Goal: Task Accomplishment & Management: Use online tool/utility

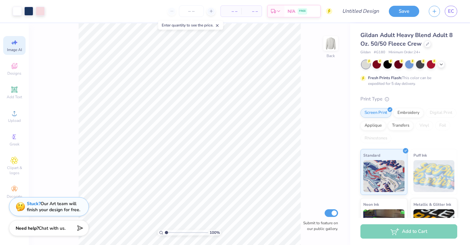
click at [18, 47] on div "Image AI" at bounding box center [14, 45] width 22 height 19
select select "4"
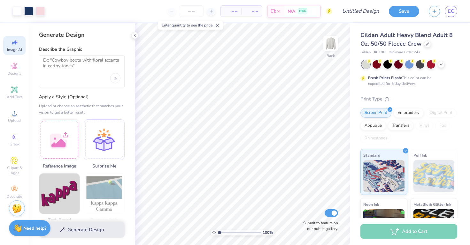
click at [77, 74] on div at bounding box center [82, 71] width 86 height 32
click at [78, 66] on textarea at bounding box center [81, 66] width 77 height 16
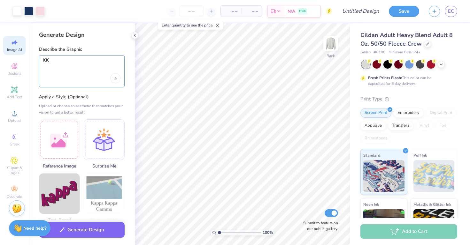
type textarea "K"
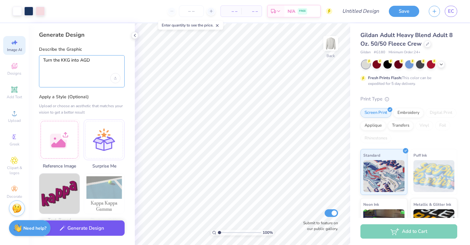
type textarea "Turn the KKG into AGD"
click at [91, 229] on button "Generate Design" at bounding box center [82, 229] width 86 height 16
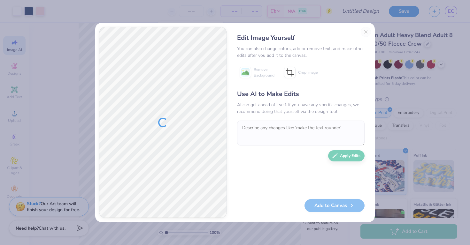
click at [364, 33] on div "Edit Image Yourself You can also change colors, add or remove text, and make ot…" at bounding box center [301, 123] width 140 height 192
click at [369, 32] on div "Edit Image Yourself You can also change colors, add or remove text, and make ot…" at bounding box center [301, 123] width 140 height 192
click at [362, 31] on div "Edit Image Yourself You can also change colors, add or remove text, and make ot…" at bounding box center [301, 123] width 140 height 192
click at [366, 31] on div "Edit Image Yourself You can also change colors, add or remove text, and make ot…" at bounding box center [301, 123] width 140 height 192
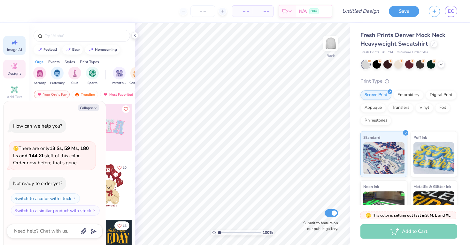
click at [18, 50] on span "Image AI" at bounding box center [14, 49] width 15 height 5
type textarea "x"
select select "4"
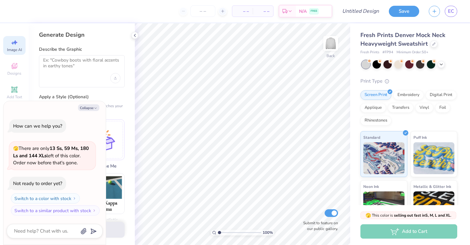
click at [108, 80] on div at bounding box center [82, 71] width 86 height 32
click at [364, 10] on input "Design Title" at bounding box center [368, 11] width 31 height 13
click at [117, 76] on div "Upload image" at bounding box center [115, 78] width 10 height 10
click at [89, 105] on button "Collapse" at bounding box center [88, 108] width 21 height 7
type textarea "x"
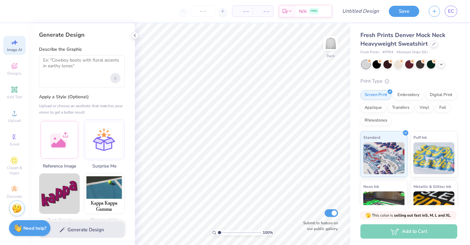
click at [113, 81] on div "Upload image" at bounding box center [115, 78] width 10 height 10
click at [116, 78] on icon "Upload image" at bounding box center [115, 78] width 3 height 3
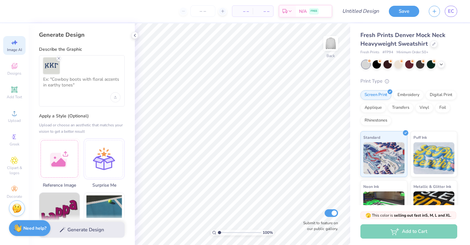
click at [104, 96] on div at bounding box center [82, 80] width 86 height 51
click at [86, 86] on textarea at bounding box center [81, 85] width 77 height 16
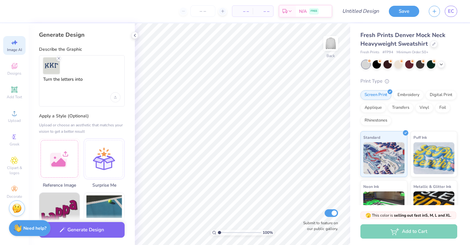
click at [99, 76] on div "Turn the letters into" at bounding box center [82, 80] width 86 height 51
click at [95, 81] on textarea "Turn the letters into" at bounding box center [81, 85] width 77 height 16
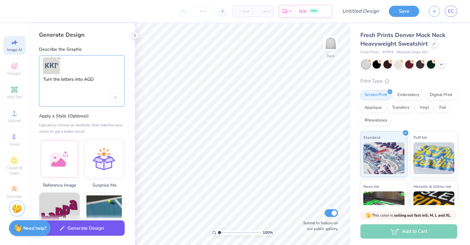
type textarea "Turn the letters into AGD"
click at [92, 228] on button "Generate Design" at bounding box center [82, 229] width 86 height 16
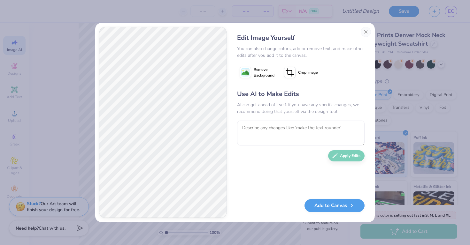
click at [351, 155] on div "Use AI to Make Edits AI can get ahead of itself. If you have any specific chang…" at bounding box center [301, 141] width 128 height 104
click at [334, 203] on button "Add to Canvas" at bounding box center [335, 204] width 60 height 13
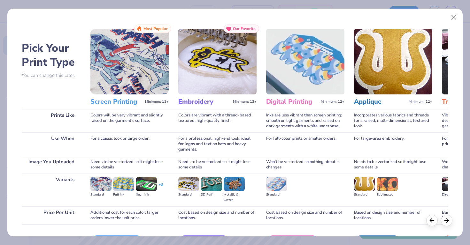
click at [216, 104] on h3 "Embroidery" at bounding box center [204, 102] width 52 height 8
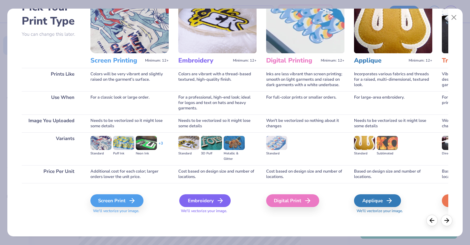
click at [214, 199] on div "Embroidery" at bounding box center [204, 201] width 51 height 13
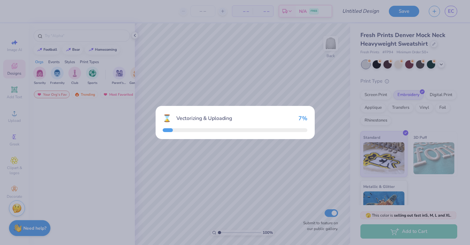
click at [221, 200] on div "⌛ Vectorizing & Uploading 7 %" at bounding box center [235, 122] width 470 height 245
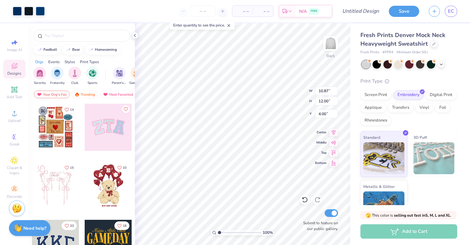
type input "1.66"
click at [442, 64] on icon at bounding box center [441, 63] width 5 height 5
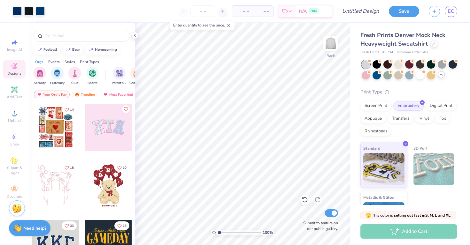
click at [130, 34] on div at bounding box center [82, 34] width 106 height 22
click at [134, 35] on icon at bounding box center [134, 35] width 5 height 5
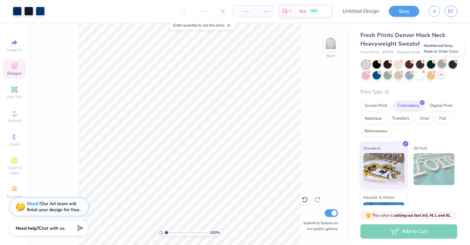
click at [441, 65] on div at bounding box center [442, 64] width 8 height 8
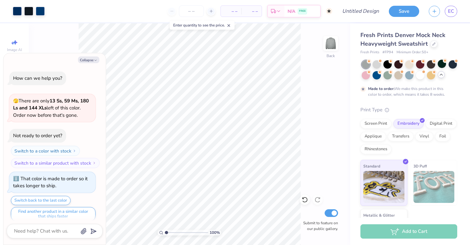
scroll to position [5, 0]
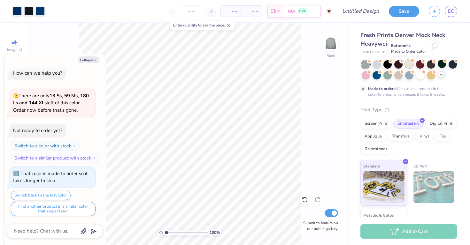
click at [409, 64] on div at bounding box center [409, 64] width 8 height 8
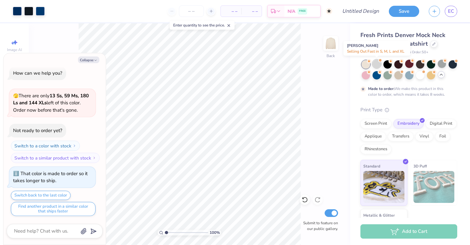
click at [380, 63] on div at bounding box center [377, 64] width 8 height 8
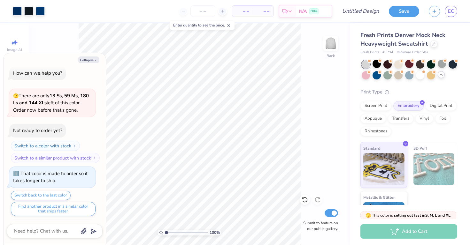
scroll to position [120, 0]
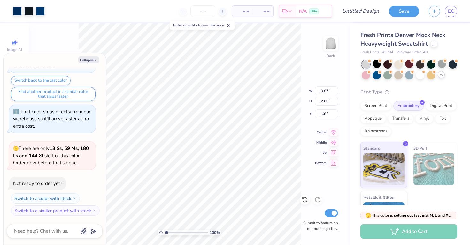
type textarea "x"
type input "1.69"
type textarea "x"
type input "13.42"
click at [94, 60] on icon "button" at bounding box center [96, 60] width 4 height 4
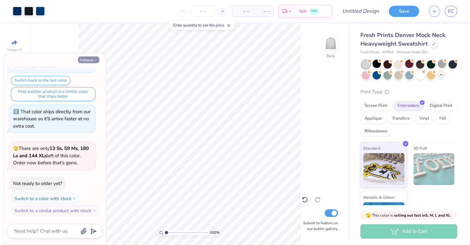
type textarea "x"
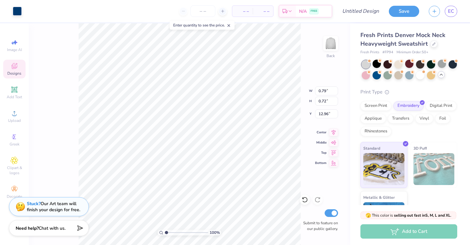
type input "0.24"
type input "0.36"
type input "13.24"
click at [14, 48] on span "Image AI" at bounding box center [14, 49] width 15 height 5
select select "4"
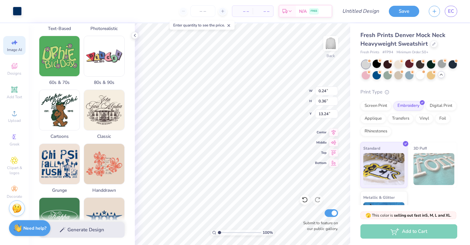
scroll to position [0, 0]
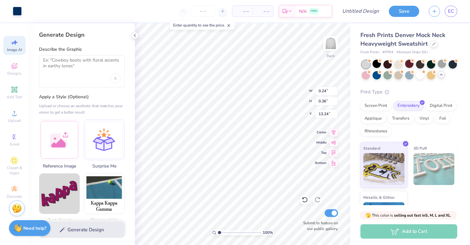
click at [69, 108] on div "Upload or choose an aesthetic that matches your vision to get a better result" at bounding box center [82, 109] width 86 height 13
click at [16, 72] on span "Designs" at bounding box center [14, 73] width 14 height 5
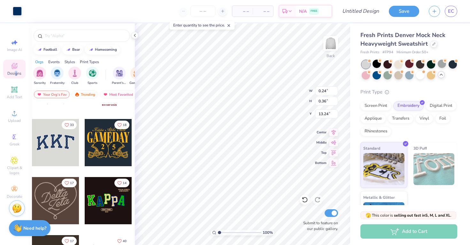
scroll to position [108, 0]
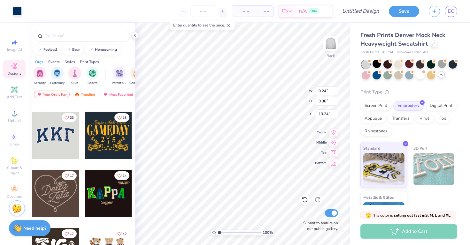
click at [66, 154] on div at bounding box center [55, 135] width 47 height 47
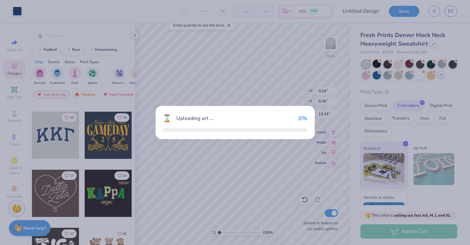
type input "10.91"
type input "4.79"
type input "3.00"
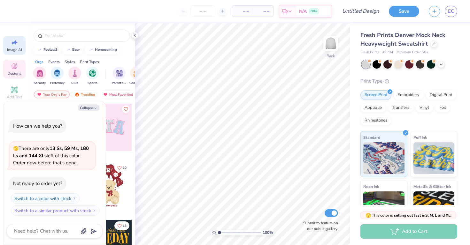
click at [14, 51] on span "Image AI" at bounding box center [14, 49] width 15 height 5
type textarea "x"
select select "4"
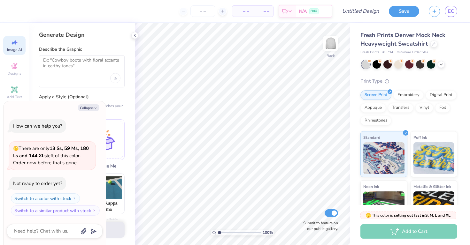
click at [120, 81] on div at bounding box center [82, 71] width 86 height 32
click at [117, 80] on div "Upload image" at bounding box center [115, 78] width 10 height 10
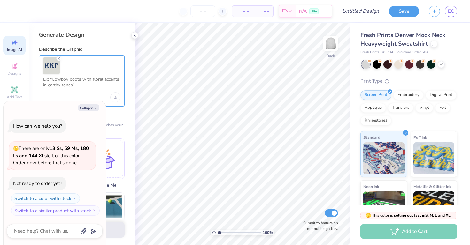
click at [96, 88] on textarea at bounding box center [81, 85] width 77 height 16
type textarea "Turn letters into AGD"
click at [96, 108] on icon "button" at bounding box center [96, 108] width 4 height 4
type textarea "x"
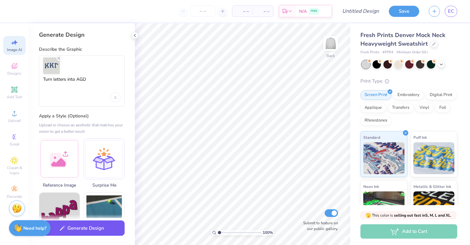
click at [95, 224] on button "Generate Design" at bounding box center [82, 229] width 86 height 16
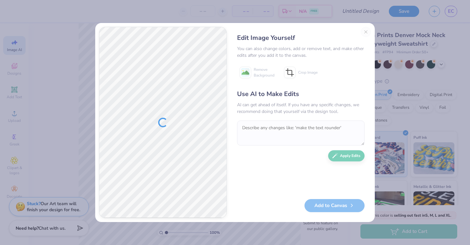
click at [370, 35] on div "Edit Image Yourself You can also change colors, add or remove text, and make ot…" at bounding box center [301, 123] width 140 height 192
click at [363, 33] on div "Edit Image Yourself You can also change colors, add or remove text, and make ot…" at bounding box center [301, 123] width 140 height 192
click at [370, 31] on div "Edit Image Yourself You can also change colors, add or remove text, and make ot…" at bounding box center [301, 123] width 140 height 192
click at [366, 32] on div "Edit Image Yourself You can also change colors, add or remove text, and make ot…" at bounding box center [301, 123] width 140 height 192
click at [365, 32] on div "Edit Image Yourself You can also change colors, add or remove text, and make ot…" at bounding box center [301, 123] width 140 height 192
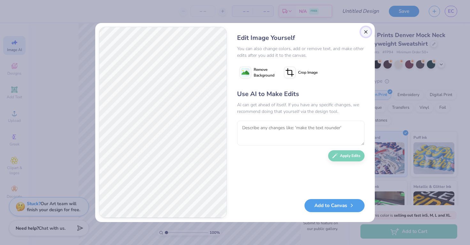
click at [369, 32] on button "Close" at bounding box center [366, 32] width 10 height 10
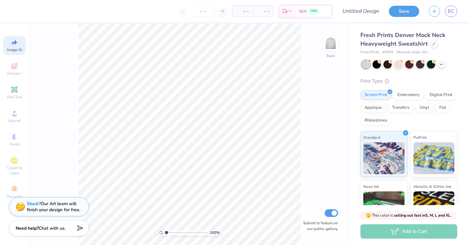
scroll to position [0, 14]
click at [7, 45] on div "Image AI" at bounding box center [14, 45] width 22 height 19
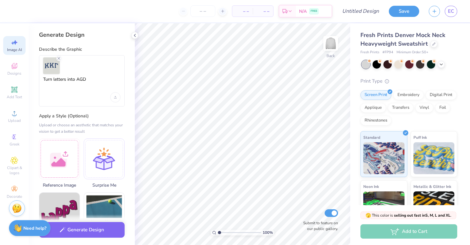
scroll to position [0, 0]
click at [70, 95] on div "Turn letters into AGD" at bounding box center [82, 80] width 86 height 51
click at [67, 82] on textarea "Turn letters into AGD" at bounding box center [81, 85] width 77 height 16
click at [89, 81] on textarea "Turn letters into AGD" at bounding box center [81, 85] width 77 height 16
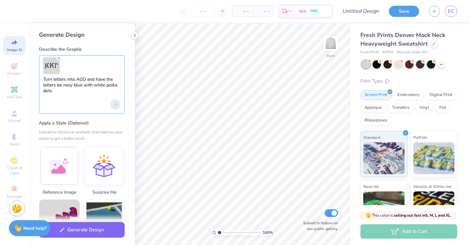
type textarea "Turn letters into AGD and have the letters be navy blue with white polka dots"
click at [113, 104] on div "Upload image" at bounding box center [115, 104] width 10 height 10
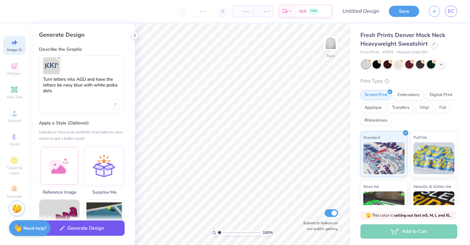
click at [99, 227] on button "Generate Design" at bounding box center [82, 229] width 86 height 16
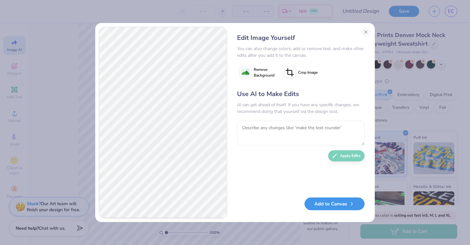
click at [339, 206] on button "Add to Canvas" at bounding box center [335, 204] width 60 height 13
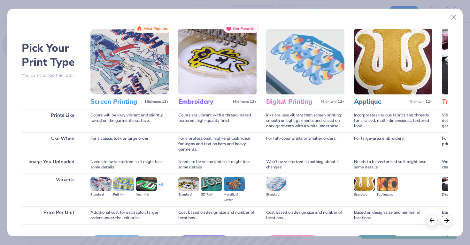
click at [244, 113] on div "Colors are vibrant with a thread-based textured, high-quality finish." at bounding box center [217, 120] width 78 height 23
click at [212, 103] on h3 "Embroidery" at bounding box center [204, 102] width 52 height 8
click at [204, 68] on img at bounding box center [217, 62] width 78 height 66
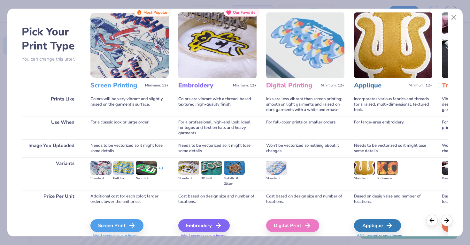
scroll to position [18, 0]
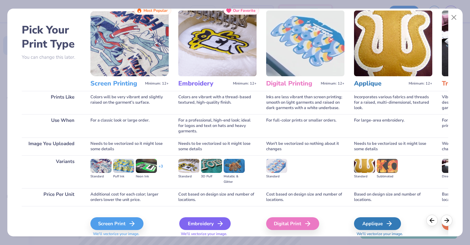
click at [211, 220] on div "Embroidery" at bounding box center [204, 224] width 51 height 13
click at [210, 222] on div "Embroidery" at bounding box center [204, 224] width 51 height 13
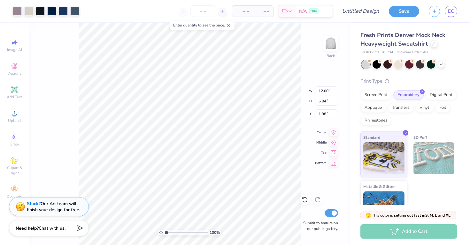
type input "6.58"
type input "2.41"
click at [28, 8] on div at bounding box center [28, 10] width 9 height 9
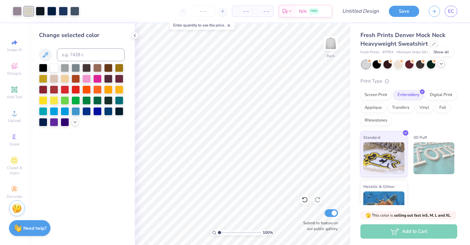
click at [438, 64] on div at bounding box center [441, 63] width 7 height 7
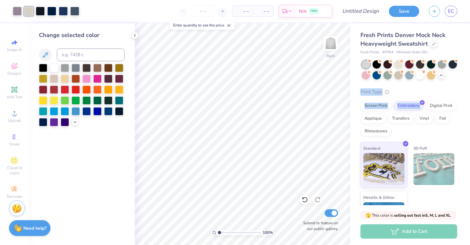
drag, startPoint x: 455, startPoint y: 61, endPoint x: 449, endPoint y: 99, distance: 38.2
click at [449, 99] on div "Fresh Prints Denver Mock Neck Heavyweight Sweatshirt Fresh Prints # FP94 Minimu…" at bounding box center [409, 134] width 97 height 206
click at [418, 64] on div at bounding box center [420, 64] width 8 height 8
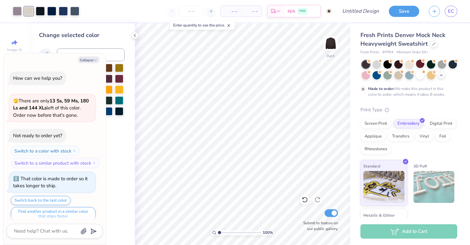
scroll to position [5, 0]
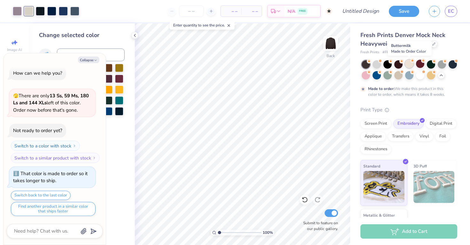
click at [408, 64] on div at bounding box center [409, 64] width 8 height 8
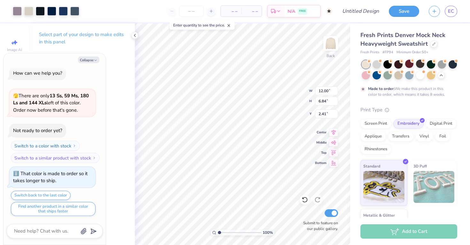
type textarea "x"
type input "1.29"
type textarea "x"
type input "1.08"
click at [89, 60] on button "Collapse" at bounding box center [88, 60] width 21 height 7
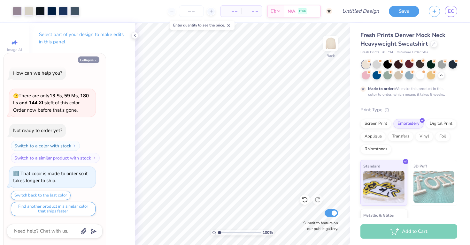
type textarea "x"
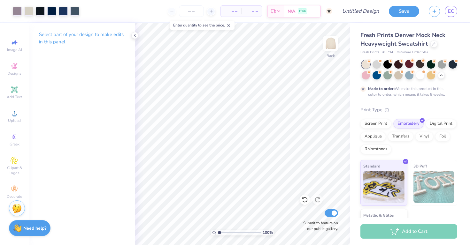
click at [370, 65] on div at bounding box center [366, 64] width 8 height 8
click at [133, 37] on icon at bounding box center [134, 35] width 5 height 5
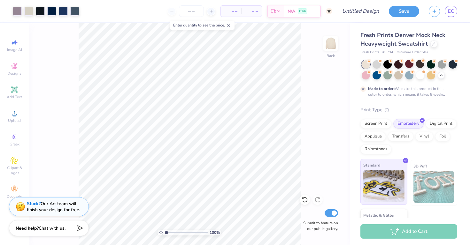
scroll to position [37, 0]
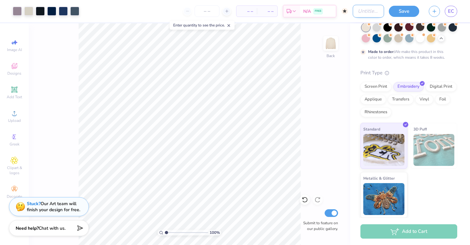
click at [364, 16] on input "Design Title" at bounding box center [368, 11] width 31 height 13
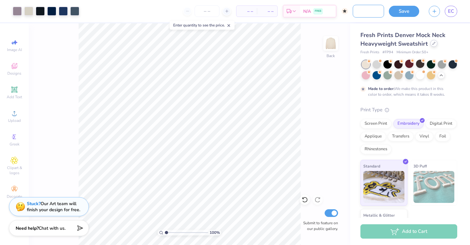
type input "new member merch"
click at [433, 46] on div at bounding box center [434, 43] width 7 height 7
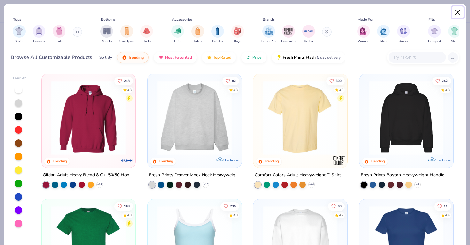
click at [455, 14] on button "Close" at bounding box center [458, 12] width 12 height 12
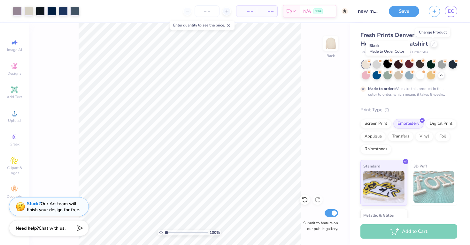
click at [387, 61] on div at bounding box center [388, 64] width 8 height 8
click at [399, 65] on div at bounding box center [398, 64] width 8 height 8
click at [399, 8] on button "Save" at bounding box center [404, 10] width 30 height 11
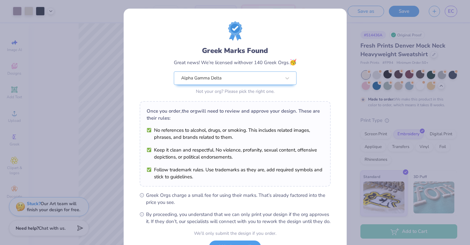
click at [431, 63] on div "Greek Marks Found Great news! We’re licensed with over 140 Greek Orgs. 🥳 Alpha …" at bounding box center [235, 122] width 470 height 245
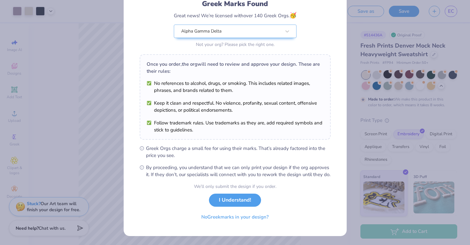
click at [408, 82] on div "Greek Marks Found Great news! We’re licensed with over 140 Greek Orgs. 🥳 Alpha …" at bounding box center [235, 122] width 470 height 245
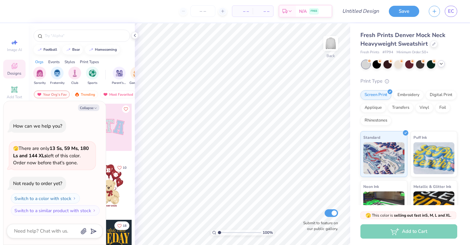
click at [443, 64] on icon at bounding box center [441, 63] width 5 height 5
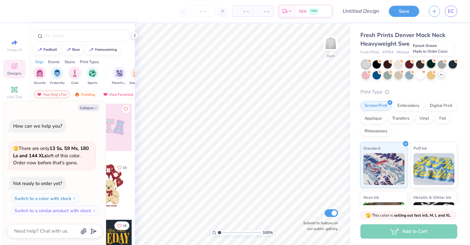
click at [431, 66] on div at bounding box center [431, 64] width 8 height 8
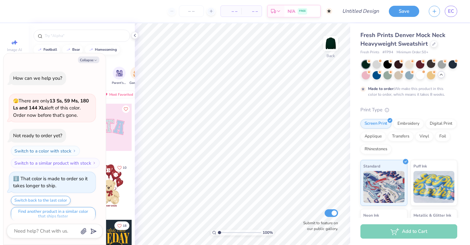
scroll to position [5, 0]
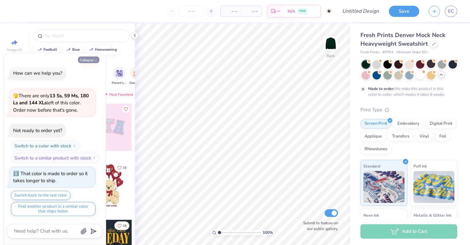
click at [91, 57] on button "Collapse" at bounding box center [88, 60] width 21 height 7
type textarea "x"
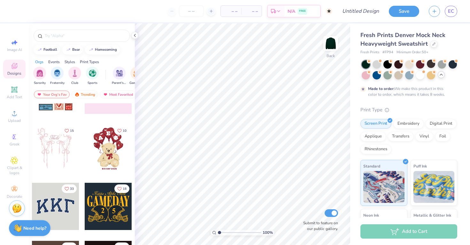
scroll to position [45, 0]
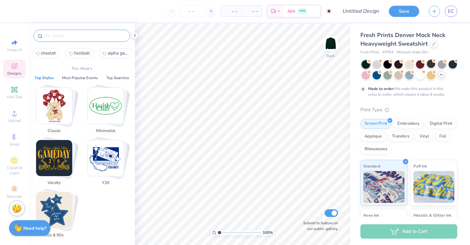
click at [105, 38] on input "text" at bounding box center [85, 36] width 82 height 6
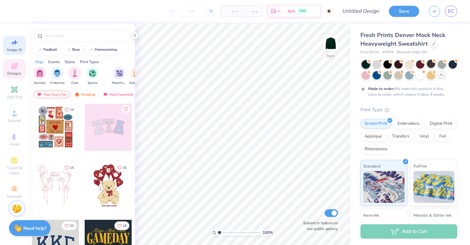
click at [20, 46] on div "Image AI" at bounding box center [14, 45] width 22 height 19
select select "4"
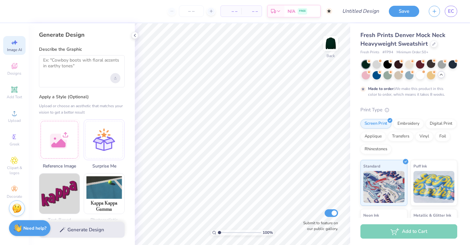
click at [116, 78] on icon "Upload image" at bounding box center [115, 78] width 3 height 3
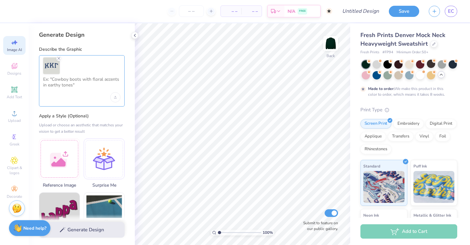
click at [94, 82] on textarea at bounding box center [81, 85] width 77 height 16
click at [60, 89] on textarea at bounding box center [81, 85] width 77 height 16
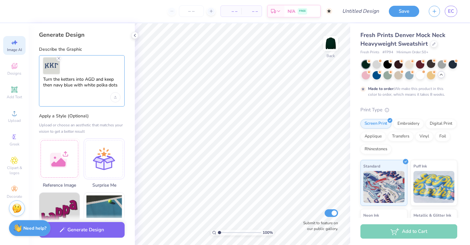
click at [65, 78] on textarea "Turn the ketters into AGD and keep then navy blue with white polka dots" at bounding box center [81, 85] width 77 height 16
click at [63, 79] on textarea "Turn the ketters into AGD and keep then navy blue with white polka dots" at bounding box center [81, 85] width 77 height 16
type textarea "Turn the letters into AGD and keep then navy blue with white polka dots"
click at [120, 98] on div "Upload image" at bounding box center [115, 97] width 10 height 10
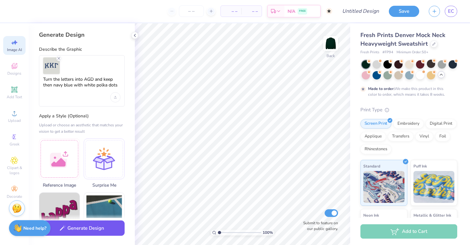
click at [101, 231] on button "Generate Design" at bounding box center [82, 229] width 86 height 16
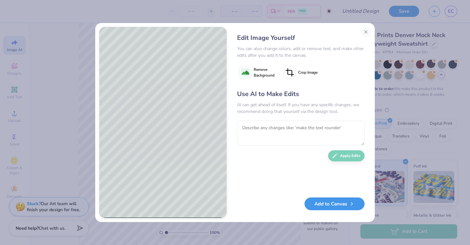
click at [352, 206] on icon "button" at bounding box center [352, 204] width 6 height 6
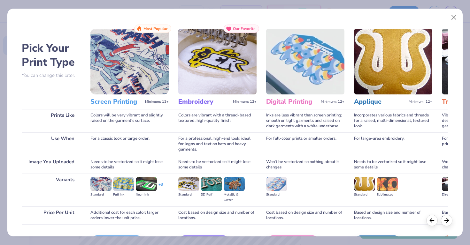
click at [211, 89] on img at bounding box center [217, 62] width 78 height 66
click at [211, 103] on h3 "Embroidery" at bounding box center [204, 102] width 52 height 8
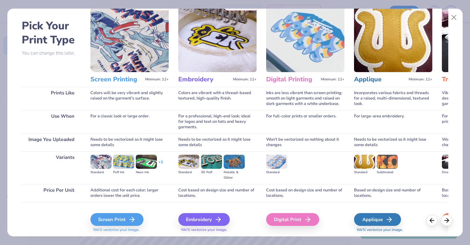
scroll to position [24, 0]
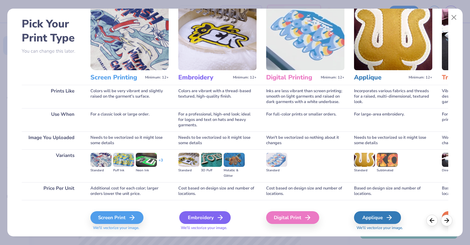
click at [210, 214] on div "Embroidery" at bounding box center [204, 218] width 51 height 13
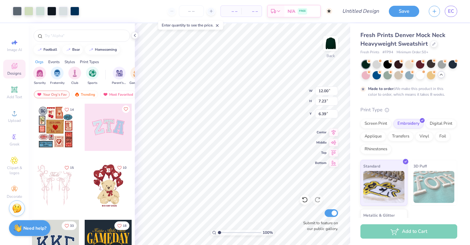
type input "2.52"
click at [56, 10] on div at bounding box center [51, 10] width 9 height 9
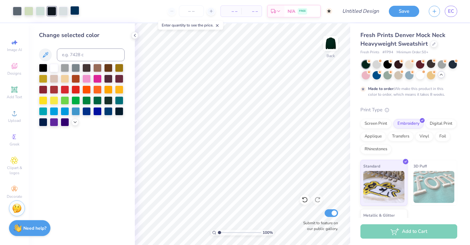
click at [75, 10] on div at bounding box center [74, 10] width 9 height 9
click at [51, 12] on div at bounding box center [51, 10] width 9 height 9
click at [53, 69] on div at bounding box center [54, 67] width 8 height 8
click at [53, 12] on div at bounding box center [51, 11] width 9 height 9
click at [65, 12] on div at bounding box center [63, 10] width 9 height 9
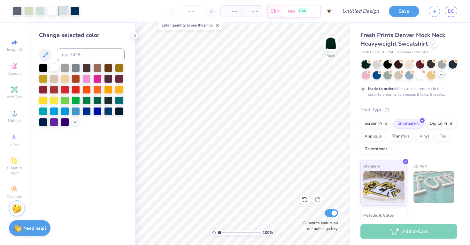
click at [55, 63] on div at bounding box center [54, 67] width 8 height 8
click at [56, 67] on div at bounding box center [54, 67] width 8 height 8
click at [306, 199] on icon at bounding box center [305, 200] width 6 height 6
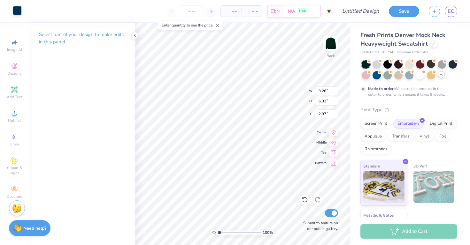
click at [18, 12] on div at bounding box center [17, 10] width 9 height 9
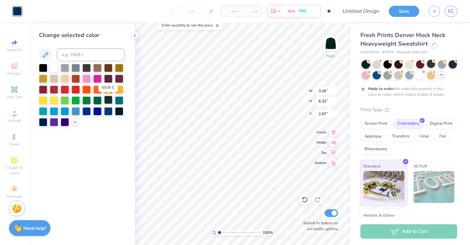
click at [107, 101] on div at bounding box center [108, 100] width 8 height 8
click at [73, 123] on icon at bounding box center [75, 121] width 5 height 5
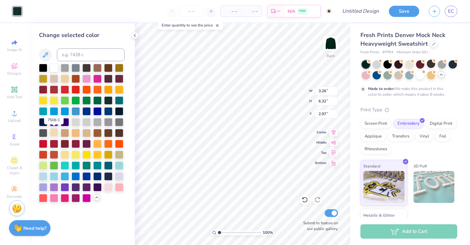
click at [53, 131] on div at bounding box center [54, 132] width 8 height 8
click at [55, 131] on div at bounding box center [54, 132] width 8 height 8
click at [63, 76] on div at bounding box center [65, 78] width 8 height 8
click at [65, 79] on div at bounding box center [65, 78] width 8 height 8
click at [56, 70] on div at bounding box center [54, 67] width 8 height 8
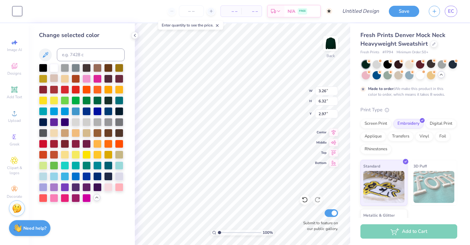
click at [55, 78] on div at bounding box center [54, 78] width 8 height 8
click at [43, 57] on icon at bounding box center [45, 54] width 5 height 5
click at [44, 57] on icon at bounding box center [45, 54] width 5 height 5
click at [49, 58] on button at bounding box center [45, 55] width 13 height 13
click at [47, 58] on icon at bounding box center [46, 55] width 8 height 8
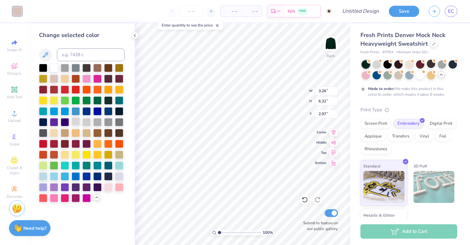
click at [77, 124] on div at bounding box center [76, 122] width 8 height 8
click at [56, 131] on div at bounding box center [54, 132] width 8 height 8
click at [74, 123] on div at bounding box center [76, 122] width 8 height 8
click at [116, 155] on div at bounding box center [119, 154] width 8 height 8
click at [51, 80] on div at bounding box center [54, 78] width 8 height 8
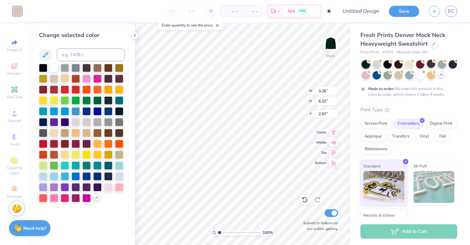
click at [64, 76] on div at bounding box center [65, 78] width 8 height 8
click at [75, 124] on div at bounding box center [76, 122] width 8 height 8
click at [87, 132] on div at bounding box center [86, 132] width 8 height 8
click at [51, 133] on div at bounding box center [54, 132] width 8 height 8
type input "3.64"
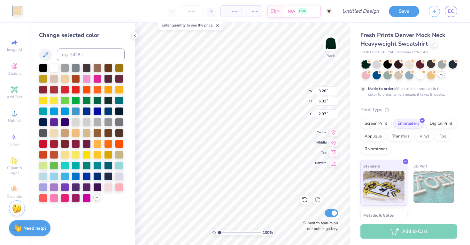
type input "6.46"
type input "3.01"
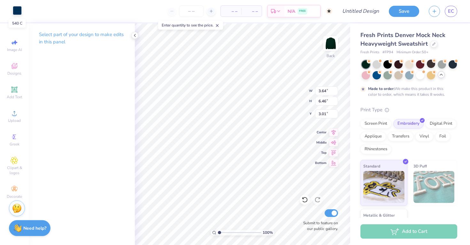
click at [20, 10] on div at bounding box center [17, 10] width 9 height 9
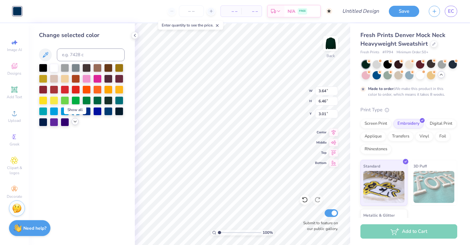
click at [75, 124] on icon at bounding box center [75, 121] width 5 height 5
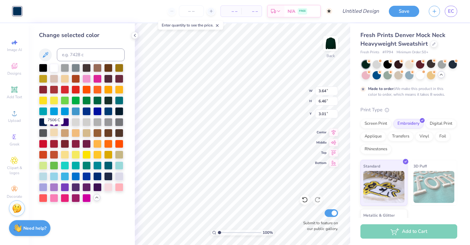
click at [57, 133] on div at bounding box center [54, 132] width 8 height 8
click at [66, 131] on div at bounding box center [65, 132] width 8 height 8
click at [84, 132] on div at bounding box center [86, 132] width 8 height 8
click at [78, 132] on div at bounding box center [76, 132] width 8 height 8
click at [56, 134] on div at bounding box center [54, 132] width 8 height 8
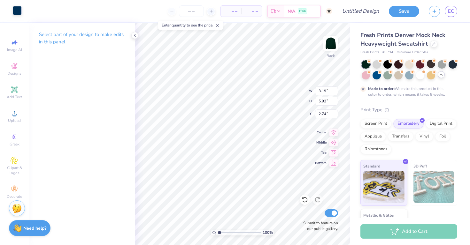
click at [19, 14] on div at bounding box center [17, 10] width 9 height 9
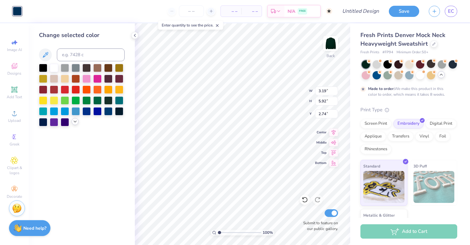
click at [75, 121] on icon at bounding box center [75, 121] width 5 height 5
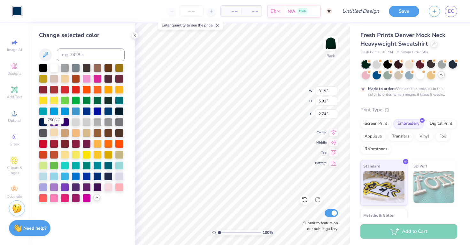
click at [55, 132] on div at bounding box center [54, 132] width 8 height 8
click at [66, 153] on div at bounding box center [65, 154] width 8 height 8
click at [56, 136] on div at bounding box center [54, 132] width 8 height 8
type input "3.64"
type input "6.46"
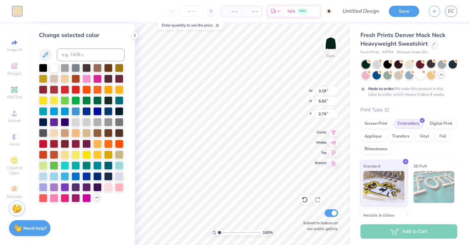
type input "3.01"
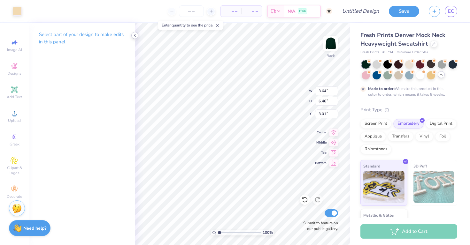
click at [135, 35] on icon at bounding box center [134, 35] width 5 height 5
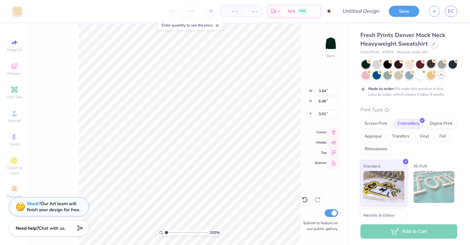
type input "1.70"
type input "6.48"
type input "3.26"
type input "3.67"
type input "6.49"
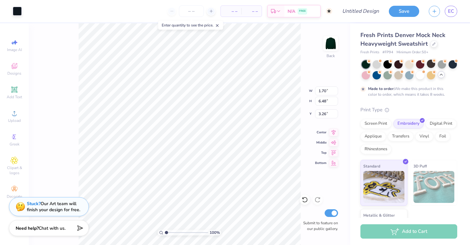
type input "3.00"
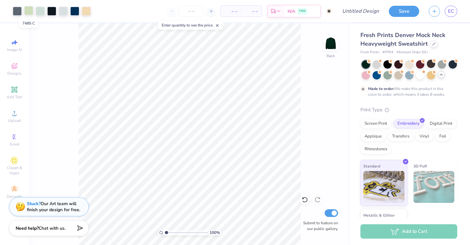
click at [29, 11] on div at bounding box center [28, 10] width 9 height 9
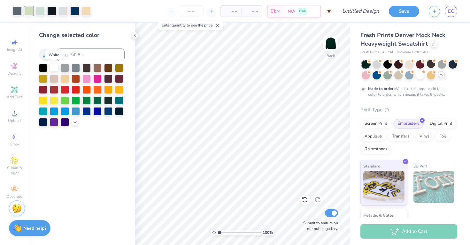
click at [53, 66] on div at bounding box center [54, 67] width 8 height 8
click at [45, 69] on div at bounding box center [43, 67] width 8 height 8
click at [106, 100] on div at bounding box center [108, 100] width 8 height 8
click at [95, 10] on div at bounding box center [97, 10] width 9 height 9
click at [56, 67] on div at bounding box center [54, 67] width 8 height 8
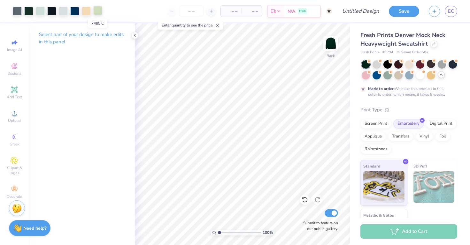
click at [98, 10] on div at bounding box center [97, 10] width 9 height 9
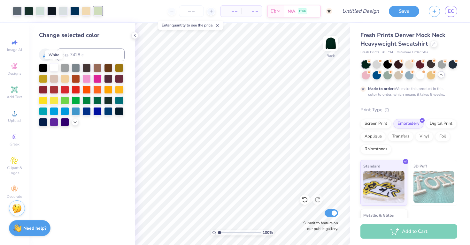
click at [53, 67] on div at bounding box center [54, 67] width 8 height 8
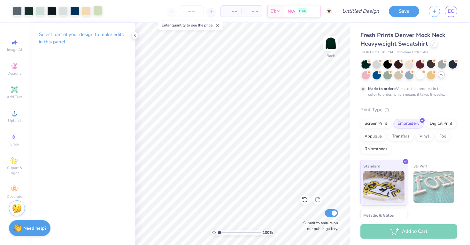
click at [97, 11] on div at bounding box center [97, 10] width 9 height 9
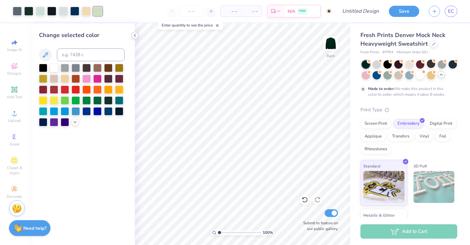
click at [133, 36] on icon at bounding box center [134, 35] width 5 height 5
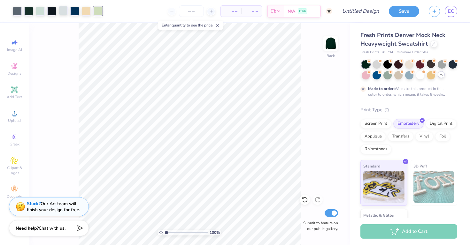
click at [67, 11] on div at bounding box center [63, 10] width 9 height 9
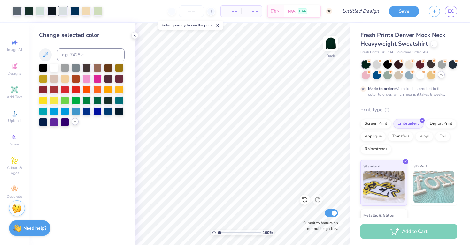
click at [74, 120] on icon at bounding box center [75, 121] width 5 height 5
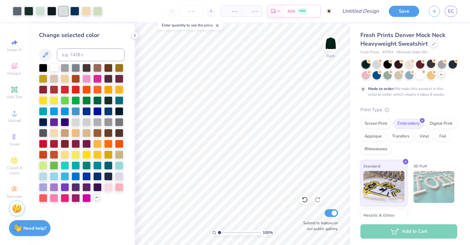
click at [54, 68] on div at bounding box center [54, 67] width 8 height 8
click at [97, 12] on div at bounding box center [97, 10] width 9 height 9
click at [55, 69] on div at bounding box center [54, 67] width 8 height 8
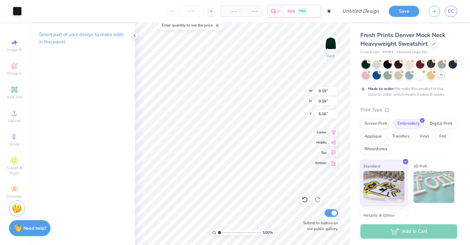
type input "3.65"
type input "6.72"
type input "2.76"
type input "3.26"
type input "6.32"
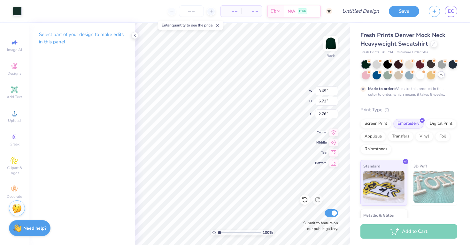
type input "2.97"
type input "0.14"
type input "7.04"
click at [368, 9] on input "Design Title" at bounding box center [368, 11] width 31 height 13
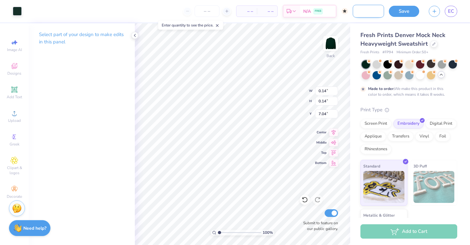
scroll to position [0, 35]
type input "new mem retreat merch"
click at [406, 13] on button "Save" at bounding box center [404, 10] width 30 height 11
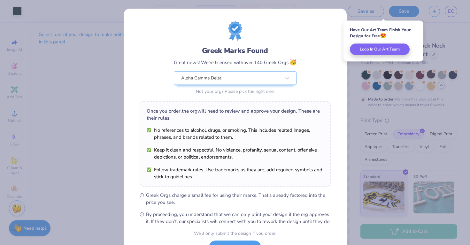
scroll to position [54, 0]
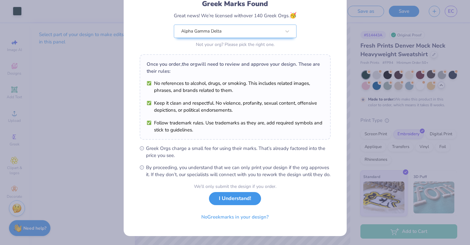
click at [255, 201] on button "I Understand!" at bounding box center [235, 198] width 52 height 13
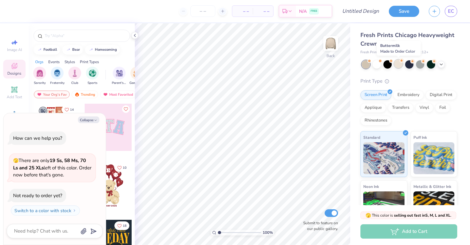
click at [400, 67] on div at bounding box center [398, 64] width 8 height 8
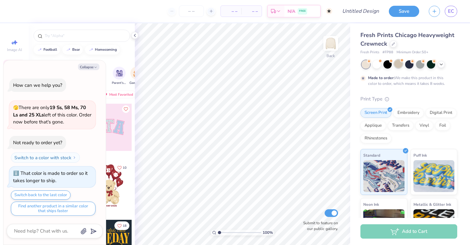
click at [394, 63] on div at bounding box center [398, 64] width 8 height 8
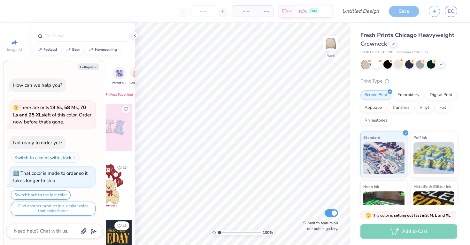
scroll to position [96, 0]
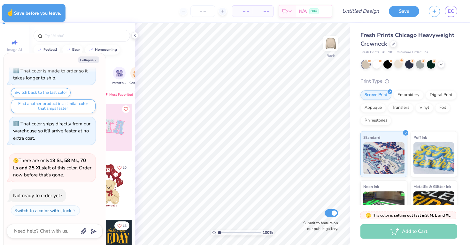
type textarea "x"
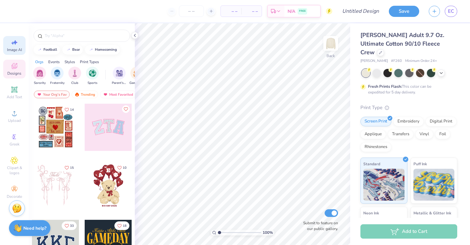
click at [22, 47] on div "Image AI" at bounding box center [14, 45] width 22 height 19
select select "4"
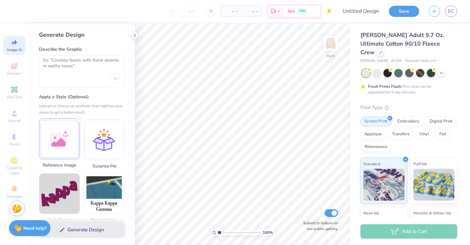
click at [62, 146] on div at bounding box center [59, 139] width 41 height 41
click at [113, 77] on div "Upload image" at bounding box center [115, 78] width 10 height 10
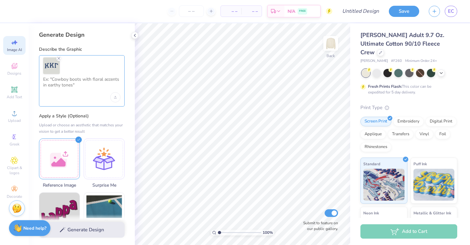
click at [96, 81] on textarea at bounding box center [81, 85] width 77 height 16
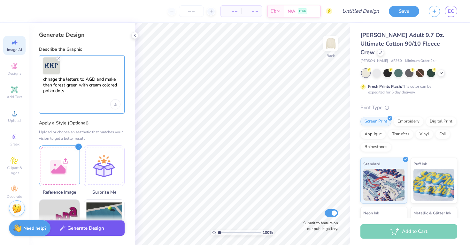
type textarea "chnage the letters to AGD and make then forest green with cream colored polka d…"
click at [98, 230] on button "Generate Design" at bounding box center [82, 229] width 86 height 16
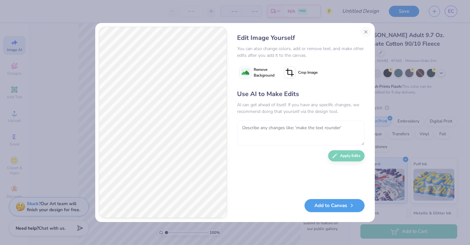
click at [317, 128] on textarea at bounding box center [301, 133] width 128 height 25
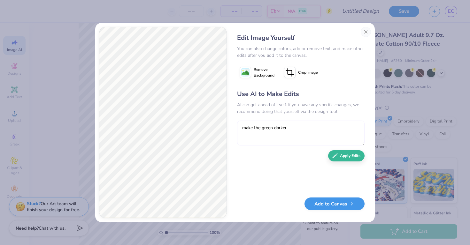
type textarea "make the green darker"
click at [343, 205] on button "Add to Canvas" at bounding box center [335, 204] width 60 height 13
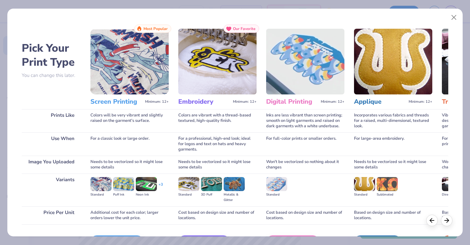
click at [201, 106] on div "Embroidery Minimum: 12+" at bounding box center [217, 102] width 78 height 15
click at [200, 103] on h3 "Embroidery" at bounding box center [204, 102] width 52 height 8
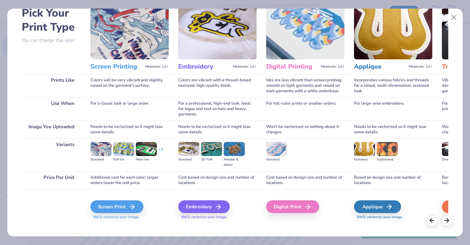
scroll to position [40, 0]
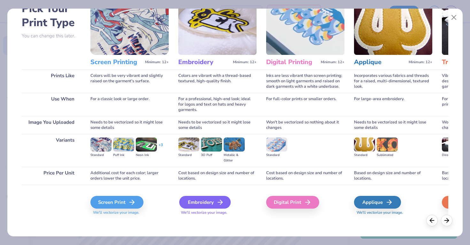
click at [213, 204] on div "Embroidery" at bounding box center [204, 202] width 51 height 13
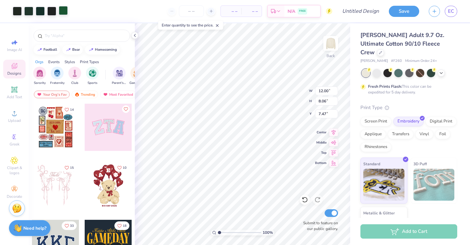
click at [65, 12] on div at bounding box center [63, 10] width 9 height 9
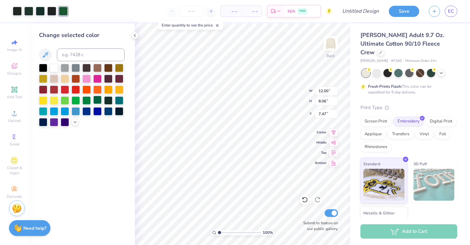
click at [97, 98] on div at bounding box center [97, 100] width 8 height 8
click at [97, 100] on div at bounding box center [97, 100] width 8 height 8
click at [106, 99] on div at bounding box center [108, 100] width 8 height 8
click at [100, 99] on div at bounding box center [97, 100] width 8 height 8
click at [108, 100] on div at bounding box center [108, 100] width 8 height 8
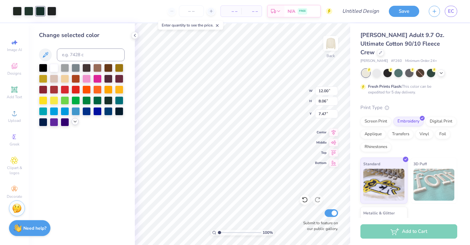
click at [72, 121] on div at bounding box center [75, 121] width 7 height 7
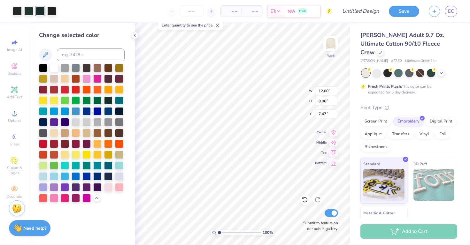
type input "4.05"
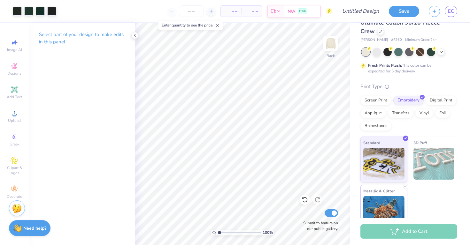
scroll to position [26, 0]
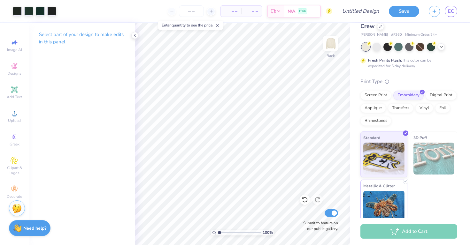
click at [389, 211] on img at bounding box center [383, 207] width 41 height 32
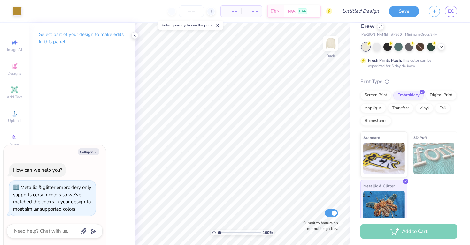
click at [389, 211] on img at bounding box center [383, 207] width 41 height 32
click at [11, 14] on div "Art colors" at bounding box center [11, 11] width 22 height 22
click at [16, 14] on div at bounding box center [17, 10] width 9 height 9
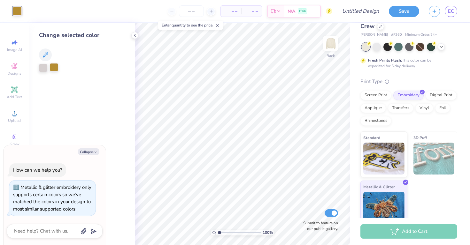
click at [53, 68] on div at bounding box center [54, 67] width 8 height 8
click at [137, 38] on icon at bounding box center [134, 35] width 5 height 5
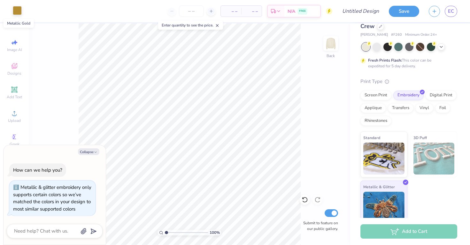
click at [15, 10] on div at bounding box center [17, 10] width 9 height 9
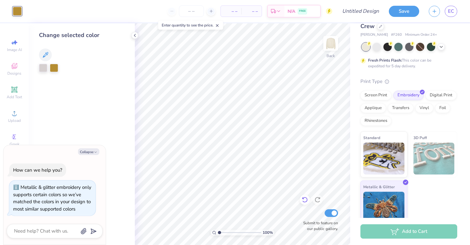
click at [305, 198] on icon at bounding box center [305, 200] width 6 height 6
click at [97, 153] on button "Collapse" at bounding box center [88, 152] width 21 height 7
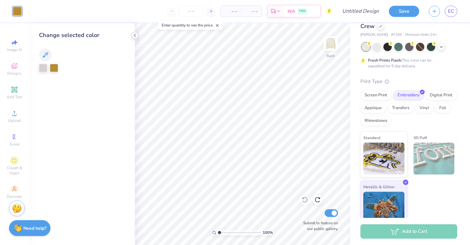
click at [133, 34] on icon at bounding box center [134, 35] width 5 height 5
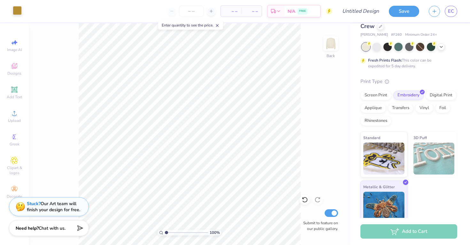
click at [15, 12] on div at bounding box center [17, 10] width 9 height 9
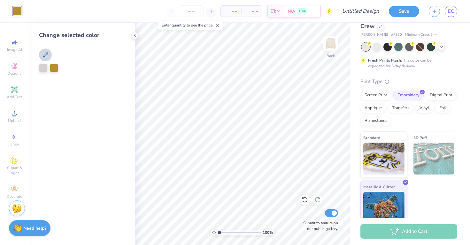
click at [49, 57] on icon at bounding box center [46, 55] width 8 height 8
click at [308, 197] on icon at bounding box center [305, 200] width 6 height 6
click at [50, 69] on div at bounding box center [54, 67] width 8 height 8
click at [56, 68] on div at bounding box center [54, 67] width 8 height 8
click at [377, 149] on img at bounding box center [383, 158] width 41 height 32
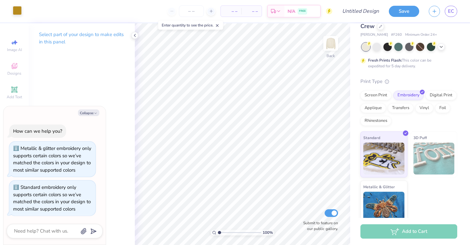
click at [16, 11] on div at bounding box center [17, 10] width 9 height 9
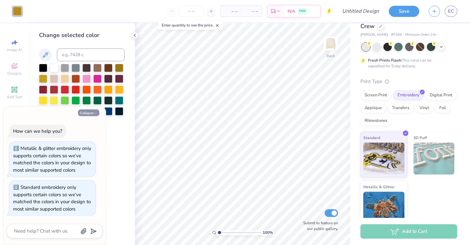
click at [87, 115] on button "Collapse" at bounding box center [88, 113] width 21 height 7
type textarea "x"
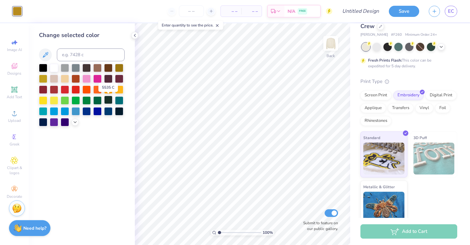
click at [110, 102] on div at bounding box center [108, 100] width 8 height 8
click at [101, 103] on div at bounding box center [97, 100] width 8 height 8
click at [74, 123] on icon at bounding box center [75, 121] width 5 height 5
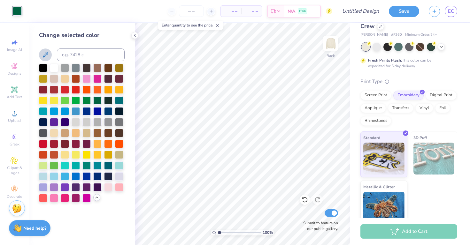
click at [47, 58] on icon at bounding box center [46, 55] width 8 height 8
click at [44, 55] on icon at bounding box center [45, 54] width 5 height 5
click at [90, 125] on div at bounding box center [86, 122] width 8 height 8
click at [111, 98] on div at bounding box center [108, 100] width 8 height 8
